Goal: Task Accomplishment & Management: Complete application form

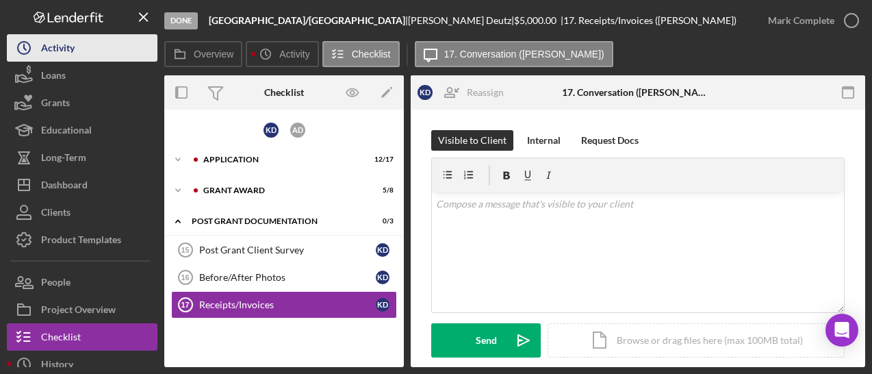
click at [75, 51] on button "Icon/History Activity" at bounding box center [82, 47] width 151 height 27
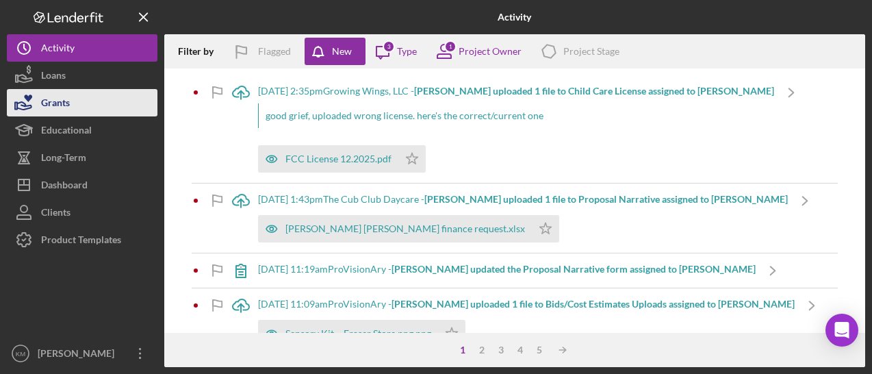
click at [78, 99] on button "Grants" at bounding box center [82, 102] width 151 height 27
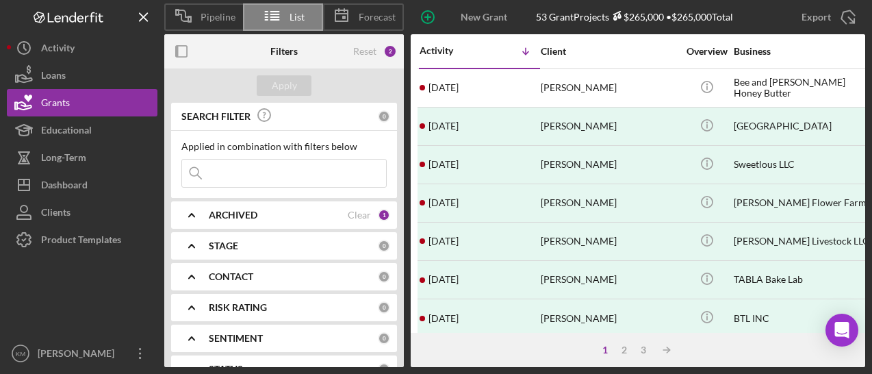
click at [266, 186] on input at bounding box center [284, 173] width 204 height 27
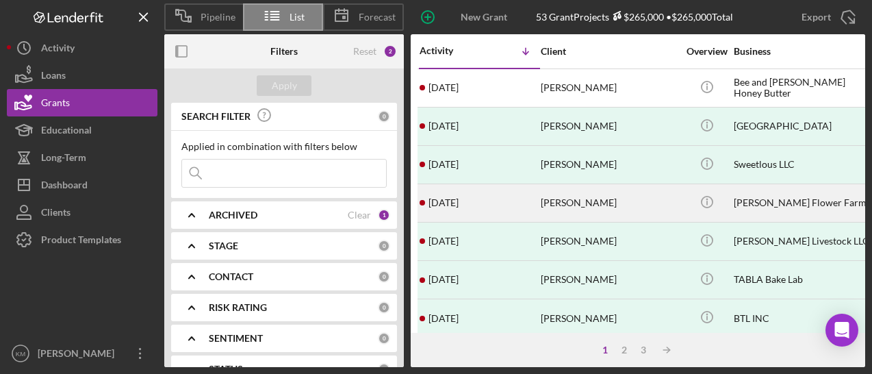
click at [538, 201] on div "[DATE] [PERSON_NAME]" at bounding box center [480, 203] width 120 height 36
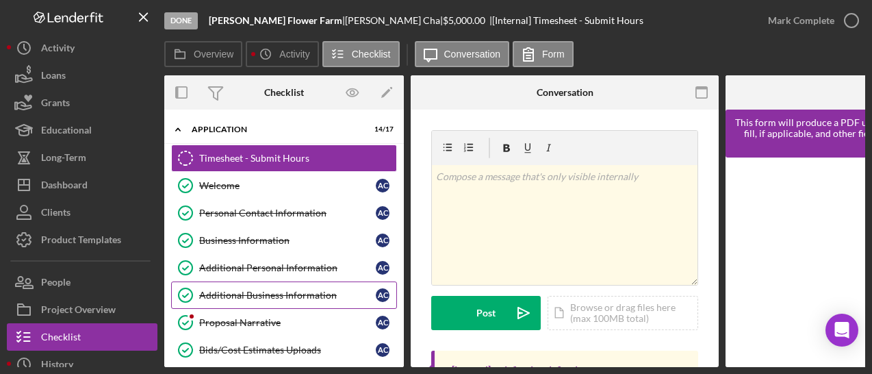
scroll to position [314, 0]
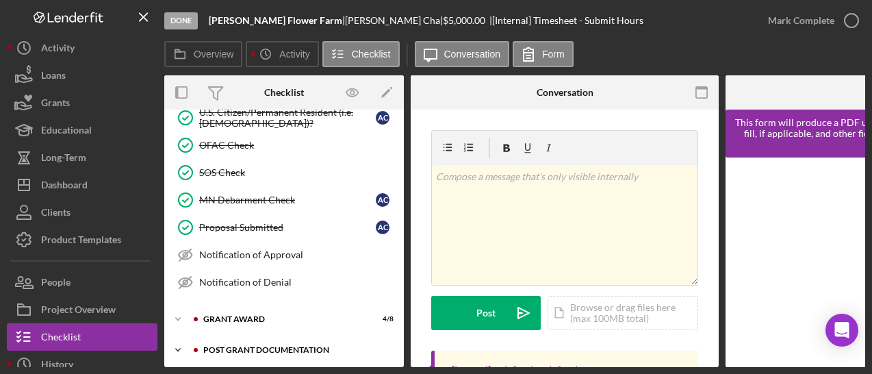
click at [242, 336] on div "Icon/Expander Post Grant Documentation 0 / 3" at bounding box center [284, 349] width 240 height 27
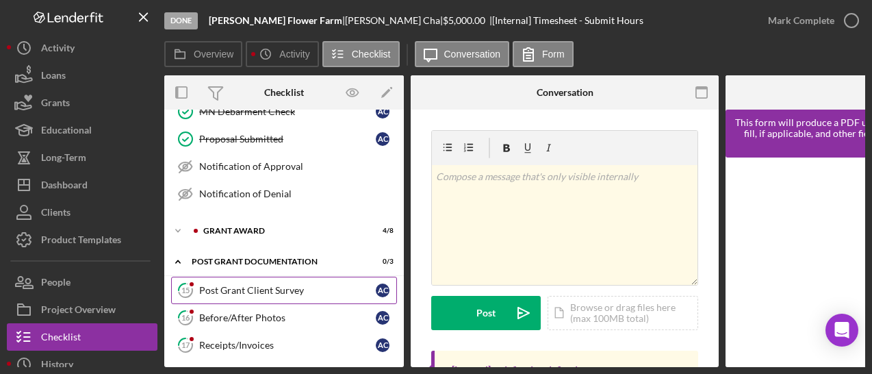
drag, startPoint x: 266, startPoint y: 281, endPoint x: 272, endPoint y: 277, distance: 8.4
click at [272, 285] on div "Post Grant Client Survey" at bounding box center [287, 290] width 177 height 11
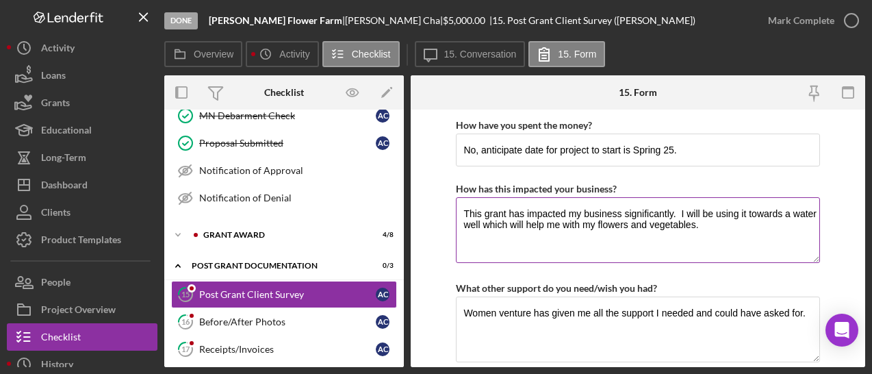
scroll to position [45, 0]
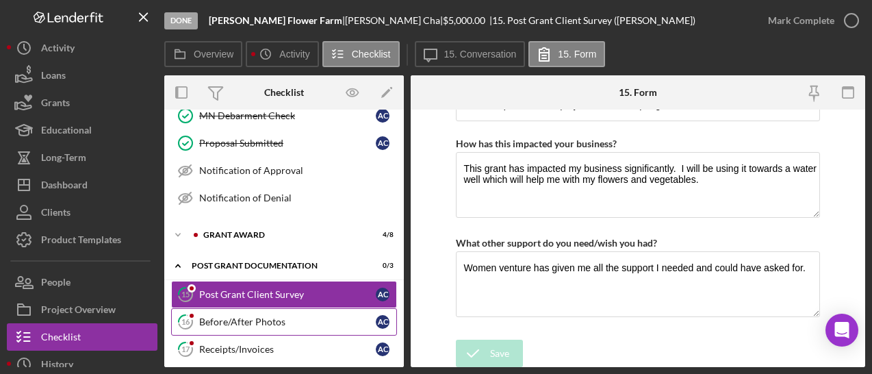
click at [287, 316] on div "Before/After Photos" at bounding box center [287, 321] width 177 height 11
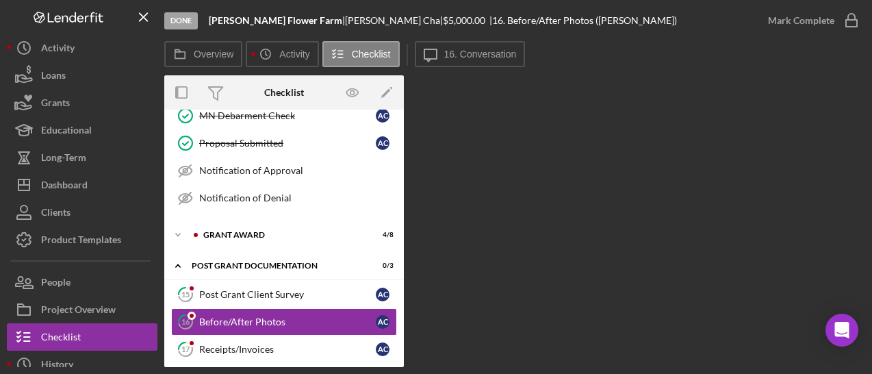
click at [257, 272] on div "Icon/Expander Post Grant Documentation 0 / 3 15 Post Grant Client Survey A C 16…" at bounding box center [284, 311] width 240 height 117
click at [252, 281] on link "15 Post Grant Client Survey A C" at bounding box center [284, 294] width 226 height 27
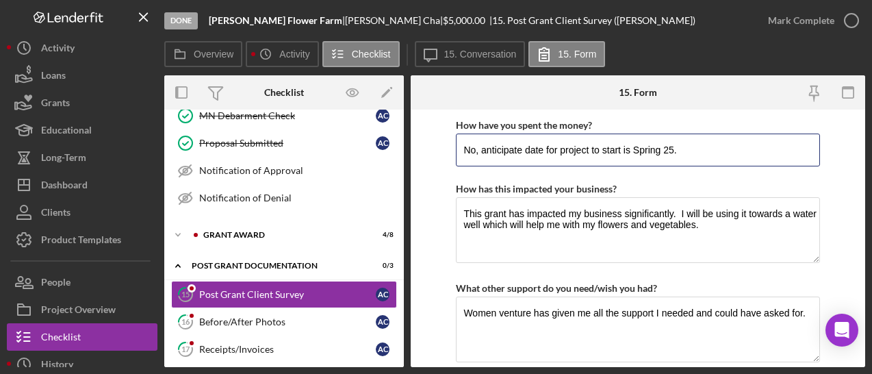
drag, startPoint x: 564, startPoint y: 151, endPoint x: 423, endPoint y: 131, distance: 142.4
click at [423, 131] on form "How have you spent the money? No, anticipate date for project to start is Sprin…" at bounding box center [638, 238] width 455 height 257
type input "Project to start is Spring 25."
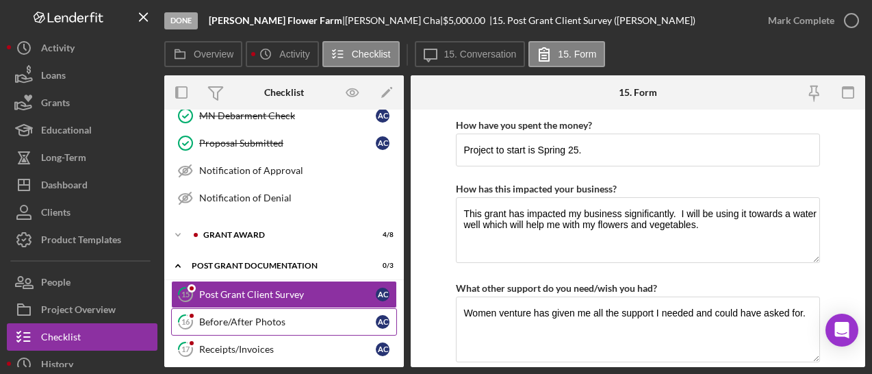
click at [238, 308] on link "16 Before/After Photos A C" at bounding box center [284, 321] width 226 height 27
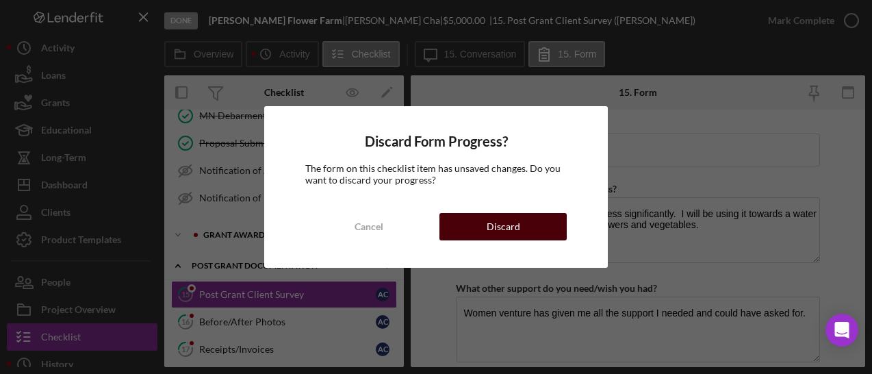
click at [513, 221] on div "Discard" at bounding box center [504, 226] width 34 height 27
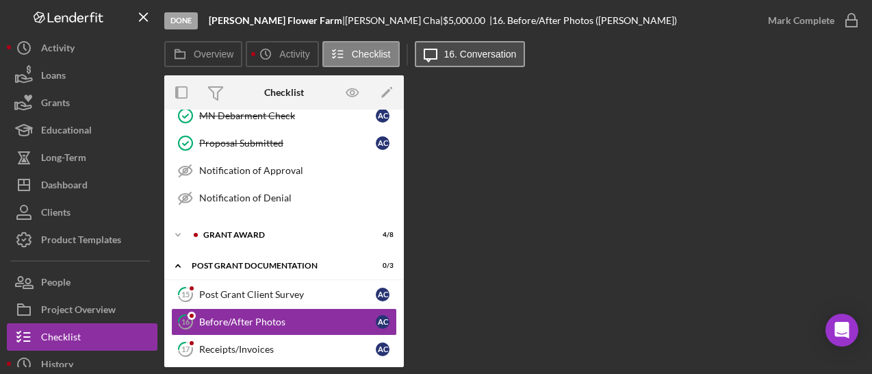
click at [471, 47] on button "Icon/Message 16. Conversation" at bounding box center [470, 54] width 111 height 26
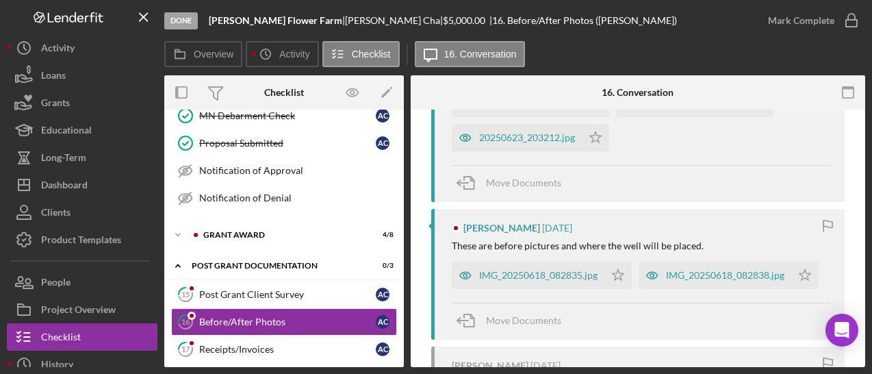
scroll to position [331, 0]
click at [545, 275] on div "IMG_20250618_082835.jpg" at bounding box center [538, 274] width 118 height 11
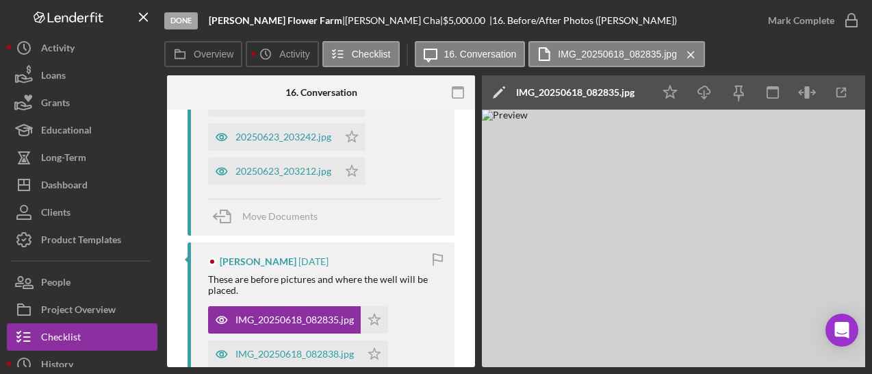
scroll to position [0, 246]
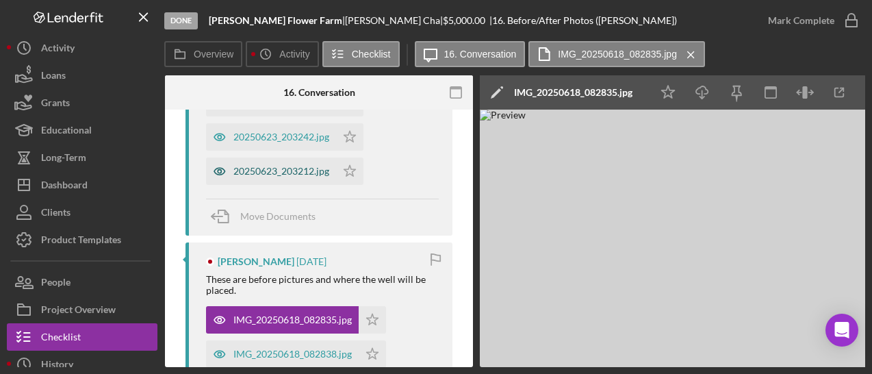
click at [288, 166] on div "20250623_203212.jpg" at bounding box center [281, 171] width 96 height 11
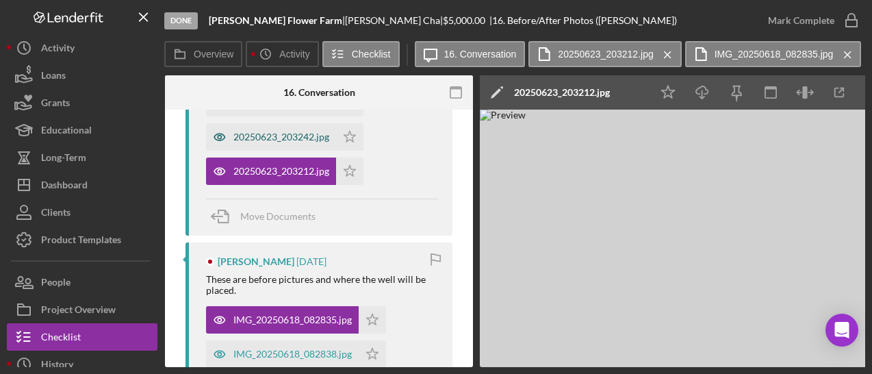
click at [303, 144] on div "20250623_203242.jpg" at bounding box center [271, 136] width 130 height 27
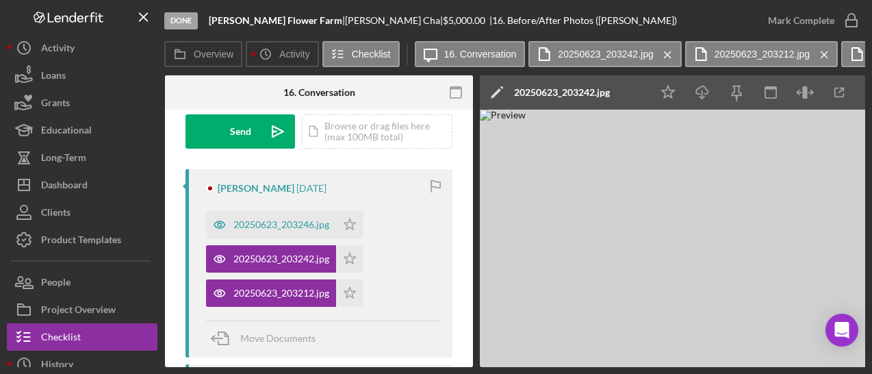
scroll to position [206, 0]
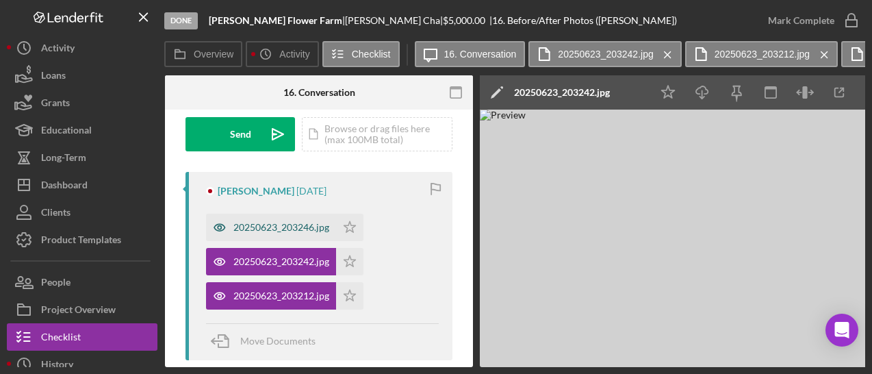
click at [245, 224] on div "20250623_203246.jpg" at bounding box center [281, 227] width 96 height 11
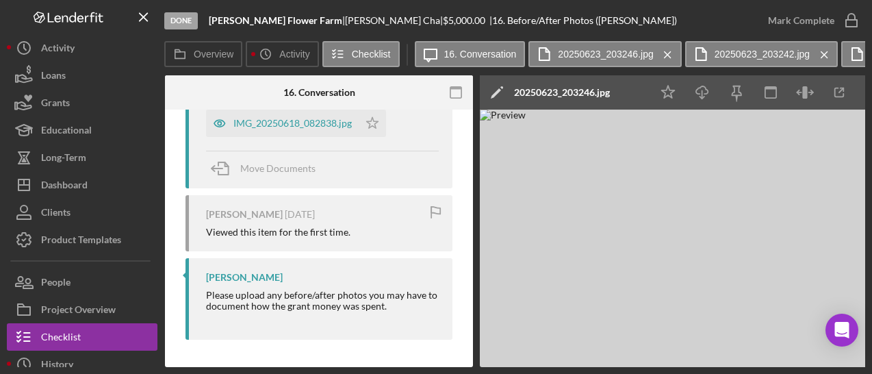
scroll to position [0, 0]
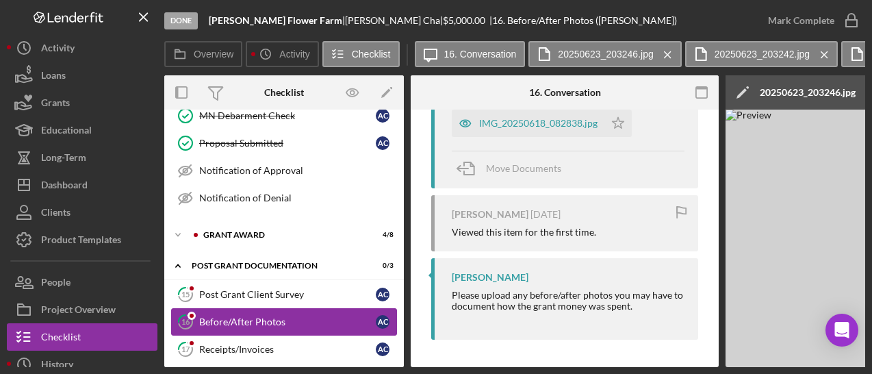
click at [285, 308] on link "16 Before/After Photos A C" at bounding box center [284, 321] width 226 height 27
click at [266, 335] on link "17 Receipts/Invoices A C" at bounding box center [284, 348] width 226 height 27
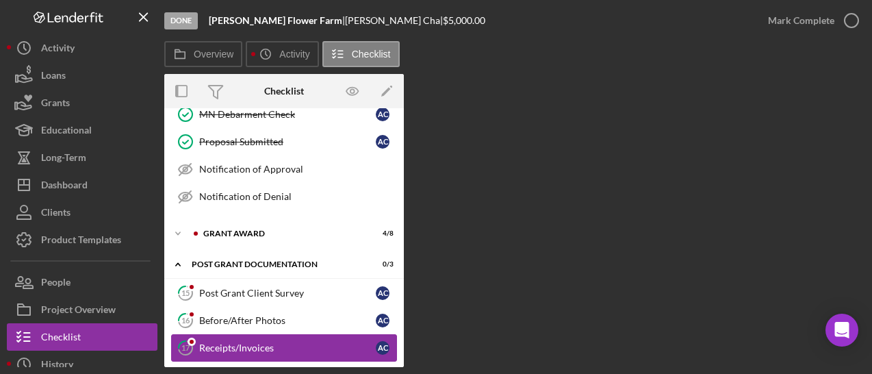
scroll to position [398, 0]
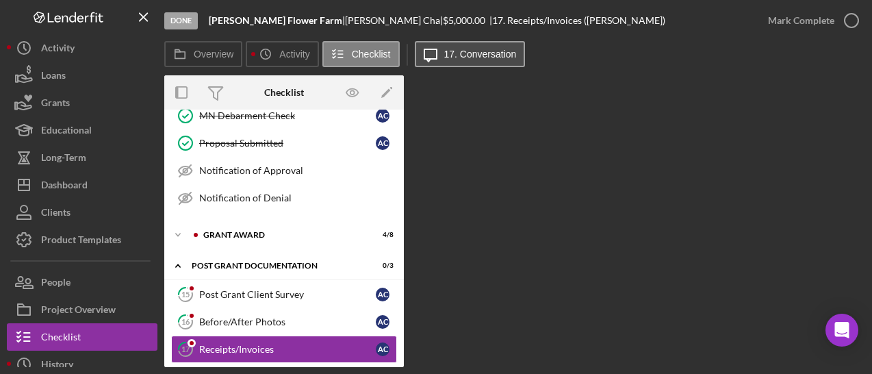
click at [448, 55] on label "17. Conversation" at bounding box center [480, 54] width 73 height 11
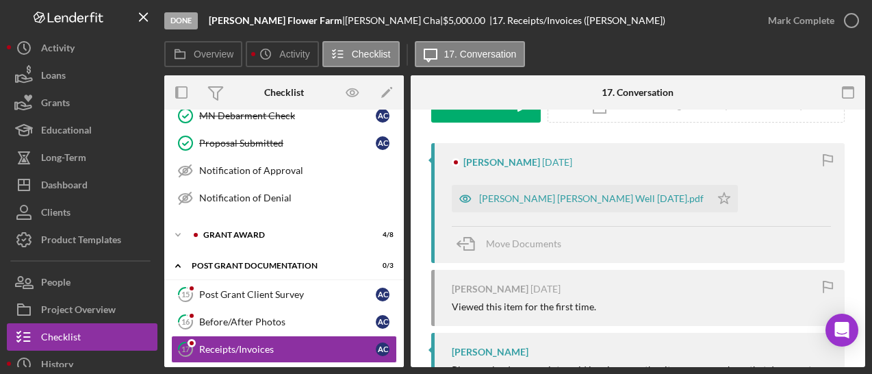
scroll to position [236, 0]
click at [526, 200] on div "[PERSON_NAME] [PERSON_NAME] Well [DATE].pdf" at bounding box center [591, 197] width 225 height 11
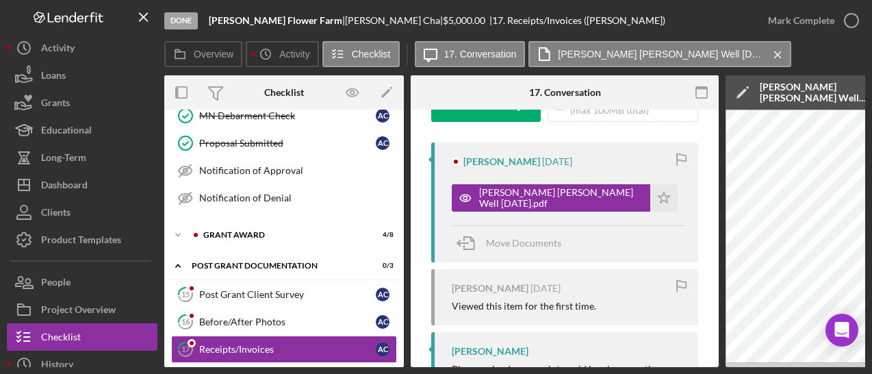
scroll to position [0, 188]
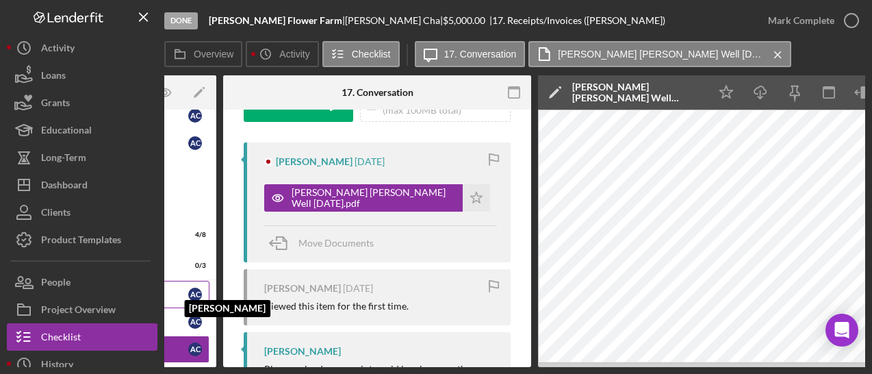
click at [190, 290] on div "A C" at bounding box center [195, 295] width 14 height 14
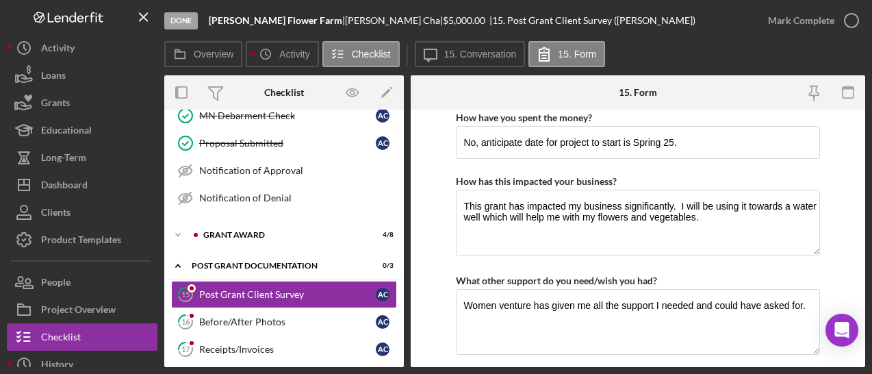
scroll to position [5, 0]
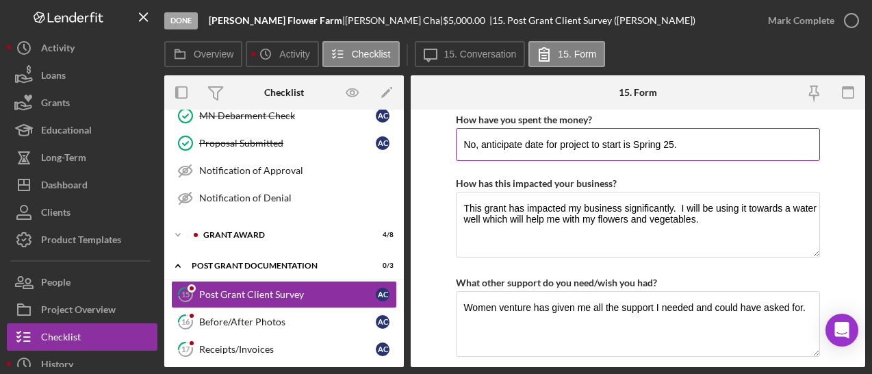
click at [618, 142] on input "No, anticipate date for project to start is Spring 25." at bounding box center [638, 144] width 364 height 33
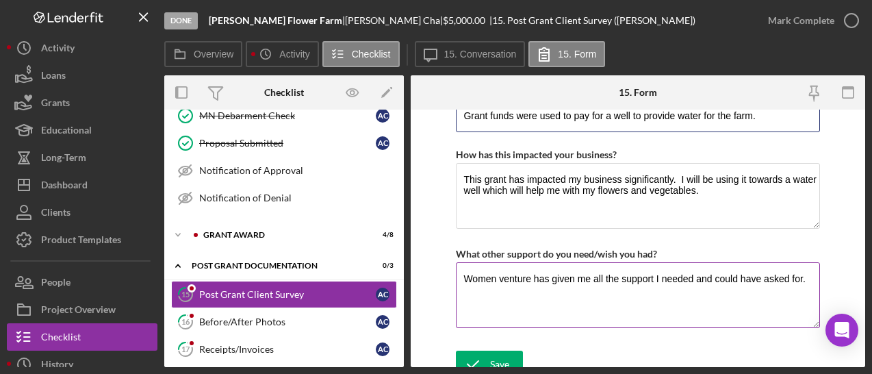
scroll to position [45, 0]
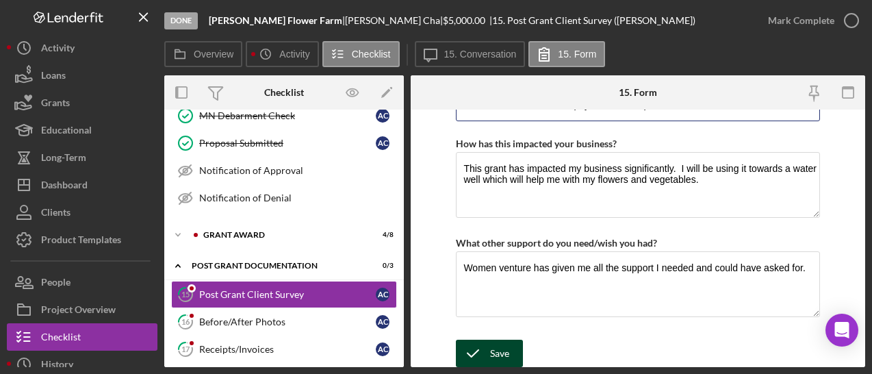
type input "Grant funds were used to pay for a well to provide water for the farm."
click at [493, 347] on div "Save" at bounding box center [499, 353] width 19 height 27
